Goal: Task Accomplishment & Management: Manage account settings

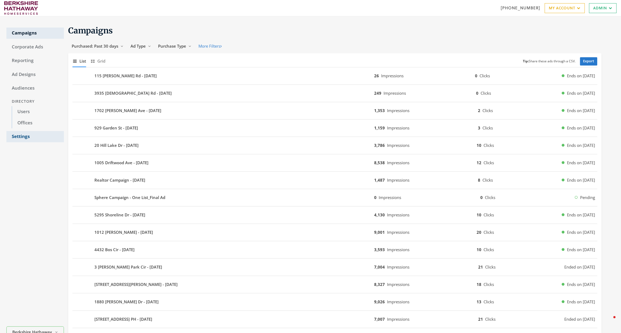
click at [21, 138] on link "Settings" at bounding box center [35, 136] width 58 height 11
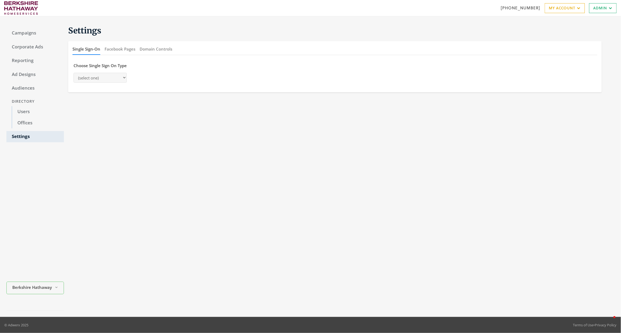
select select "[PERSON_NAME]"
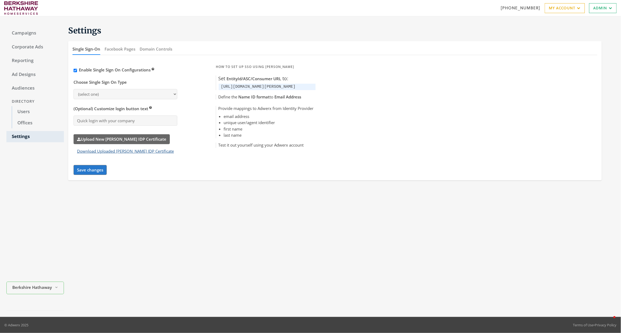
click at [93, 150] on button "Download Uploaded [PERSON_NAME] IDP Certificate" at bounding box center [126, 151] width 104 height 10
click at [42, 287] on span "Berkshire Hathaway HomeServices" at bounding box center [33, 287] width 40 height 6
click at [25, 195] on input "Search Magnifying Glass" at bounding box center [47, 196] width 75 height 7
type input "common"
click at [15, 268] on button "Berkshire Hathaway HomeServices Commonweath Real Estate" at bounding box center [41, 265] width 64 height 21
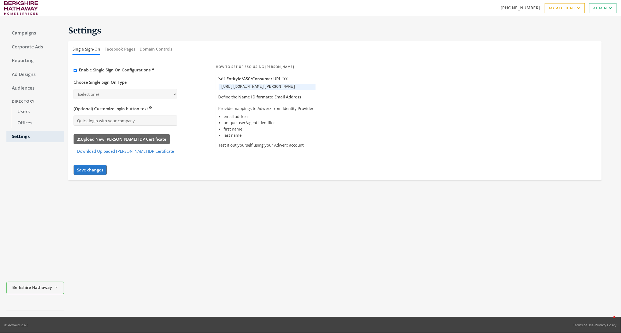
click at [241, 88] on code "[URL][DOMAIN_NAME][PERSON_NAME]" at bounding box center [258, 87] width 75 height 5
copy code "bhhscommonwealth"
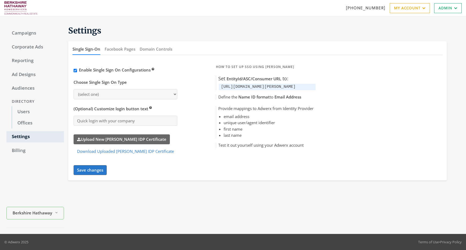
select select "[PERSON_NAME]"
click at [175, 174] on div "Enable Single Sign On Configurations Choose Single Sign On Type (select one) sa…" at bounding box center [258, 119] width 368 height 112
click at [147, 154] on button "Download Uploaded [PERSON_NAME] IDP Certificate" at bounding box center [126, 151] width 104 height 10
select select "[PERSON_NAME]"
click at [96, 151] on button "Download Uploaded [PERSON_NAME] IDP Certificate" at bounding box center [126, 151] width 104 height 10
